Goal: Task Accomplishment & Management: Use online tool/utility

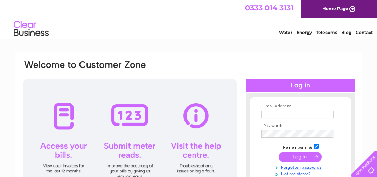
type input "qkg@btconnect.com"
click at [317, 83] on div at bounding box center [300, 85] width 108 height 13
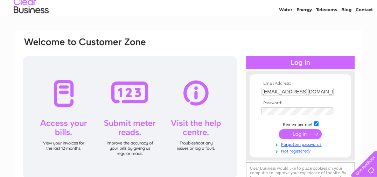
scroll to position [35, 0]
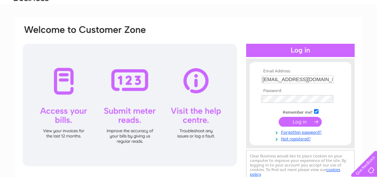
click at [308, 124] on input "submit" at bounding box center [300, 122] width 43 height 10
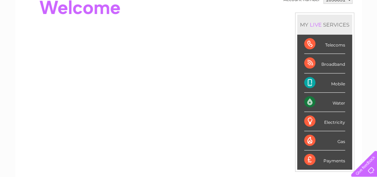
scroll to position [105, 0]
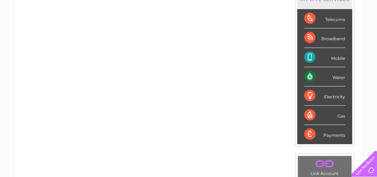
click at [333, 76] on div "Water" at bounding box center [324, 76] width 41 height 19
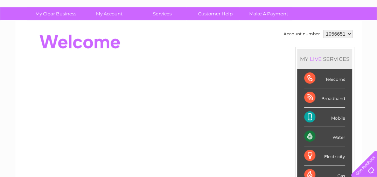
scroll to position [0, 0]
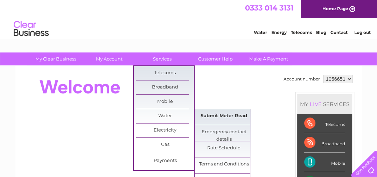
click at [218, 115] on link "Submit Meter Read" at bounding box center [224, 116] width 58 height 14
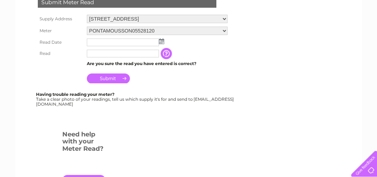
scroll to position [140, 0]
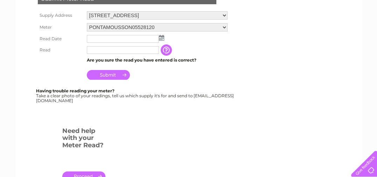
click at [160, 38] on img at bounding box center [161, 38] width 5 height 6
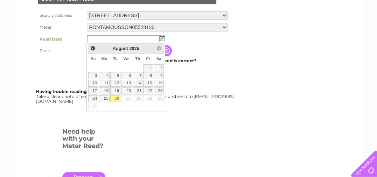
click at [115, 98] on link "26" at bounding box center [115, 98] width 10 height 7
type input "2025/08/26"
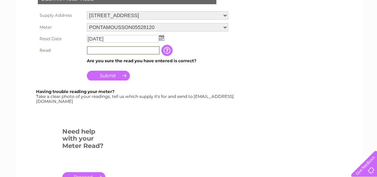
click at [103, 49] on input "text" at bounding box center [123, 50] width 73 height 8
type input "0200"
click at [115, 76] on input "Submit" at bounding box center [108, 76] width 43 height 10
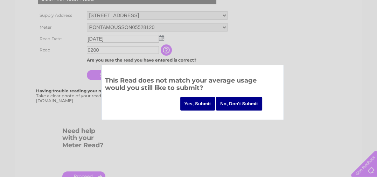
click at [208, 106] on input "Yes, Submit" at bounding box center [197, 104] width 35 height 14
